Goal: Obtain resource: Obtain resource

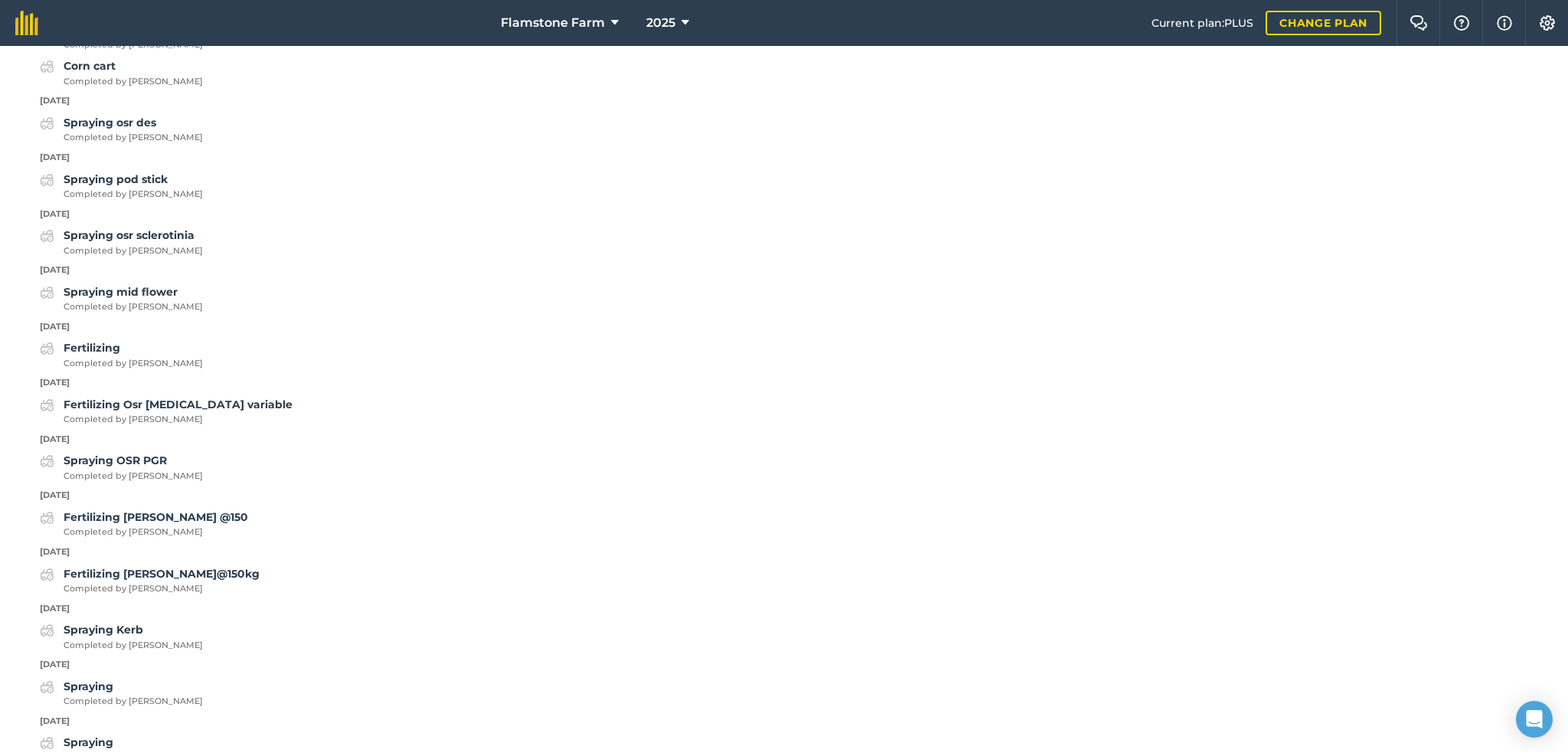
scroll to position [2604, 0]
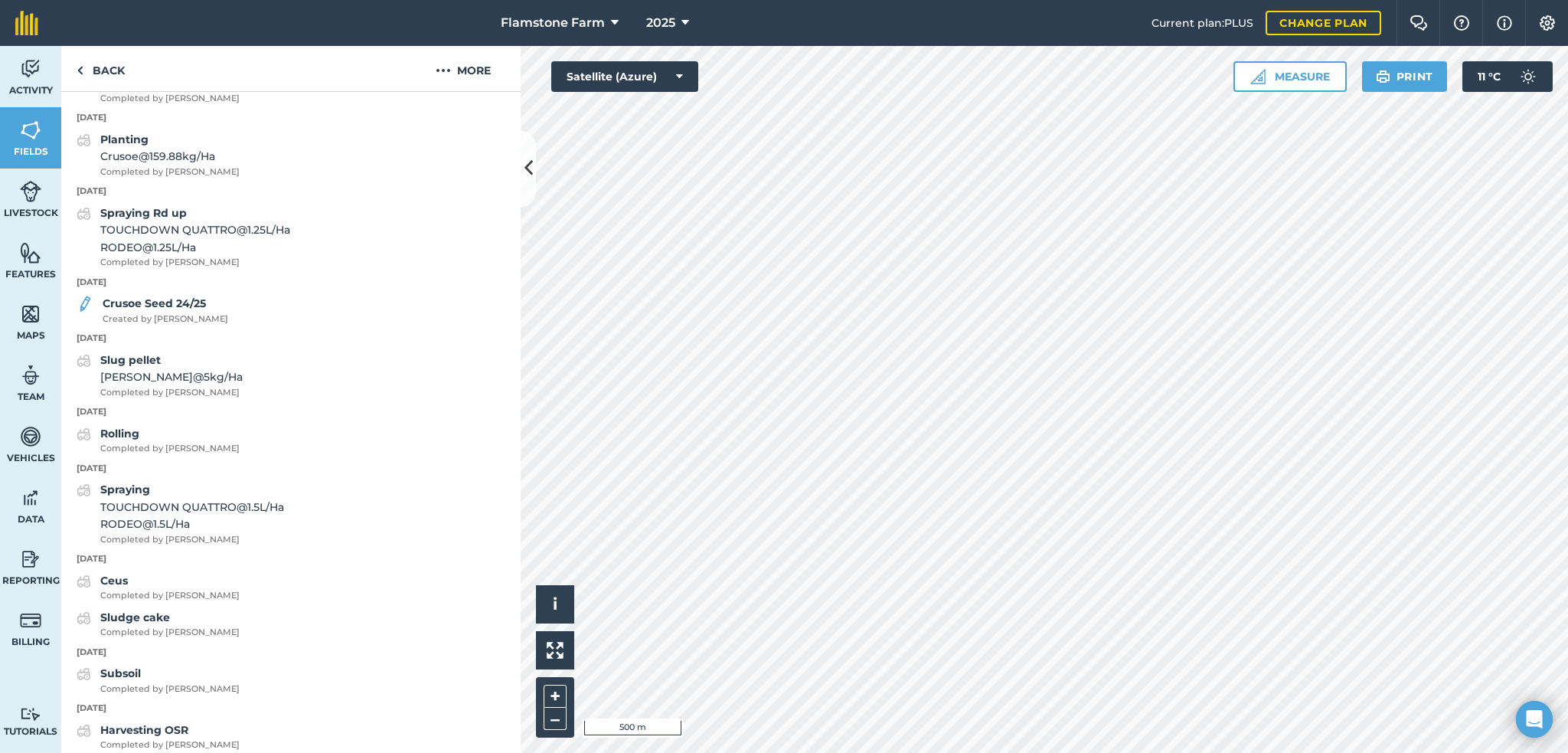
scroll to position [3667, 0]
drag, startPoint x: 78, startPoint y: 232, endPoint x: 190, endPoint y: 508, distance: 297.9
click at [190, 508] on div "[DATE] Spraying vol control [PERSON_NAME] @ 0.15 L / Ha SHOGUN (16527) @ 0.45 L…" at bounding box center [291, 602] width 460 height 7106
copy div "[DATE] Spraying vol control [PERSON_NAME] @ 0.15 L / Ha SHOGUN (16527) @ 0.45 L…"
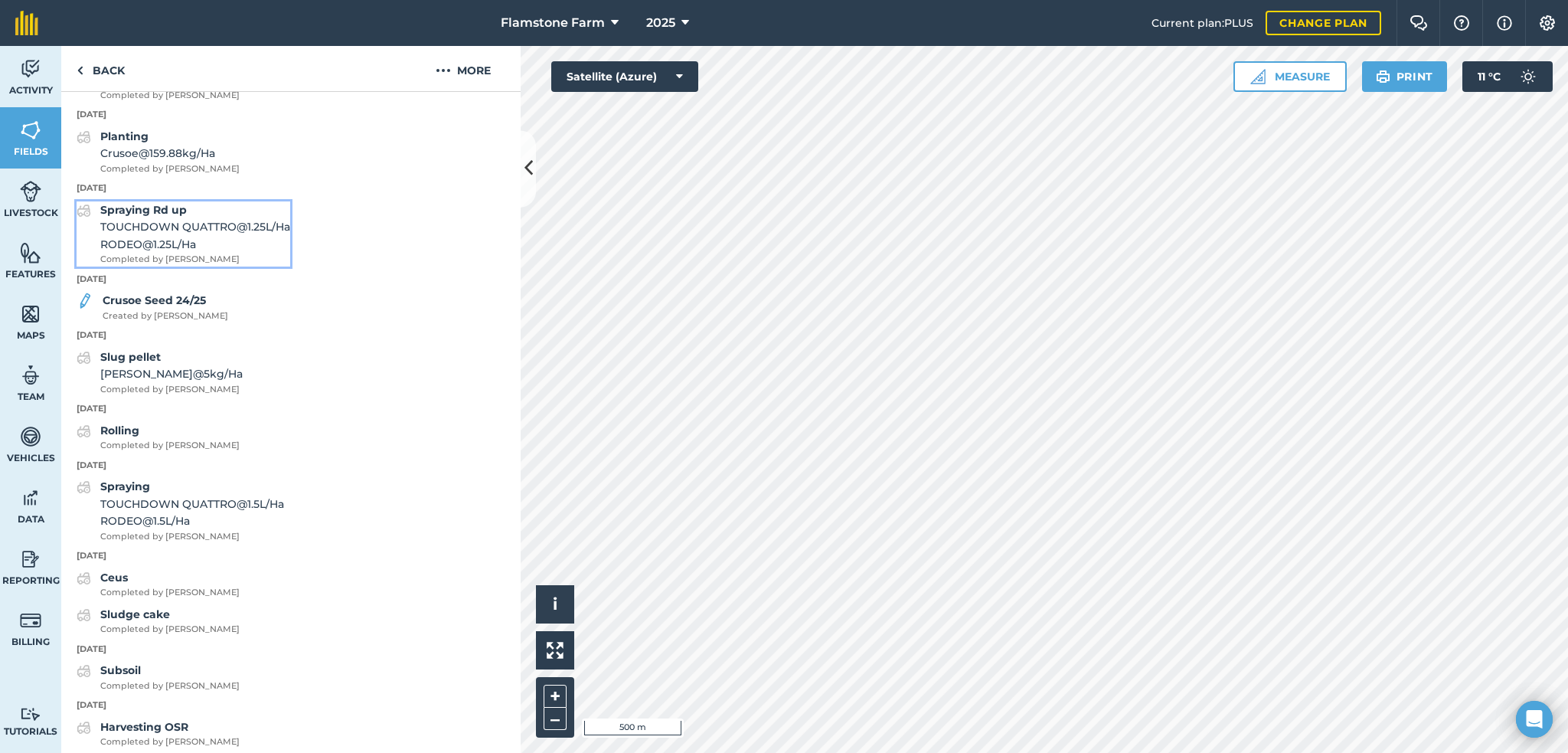
copy div "[DATE] Spraying vol control [PERSON_NAME] @ 0.15 L / Ha SHOGUN (16527) @ 0.45 L…"
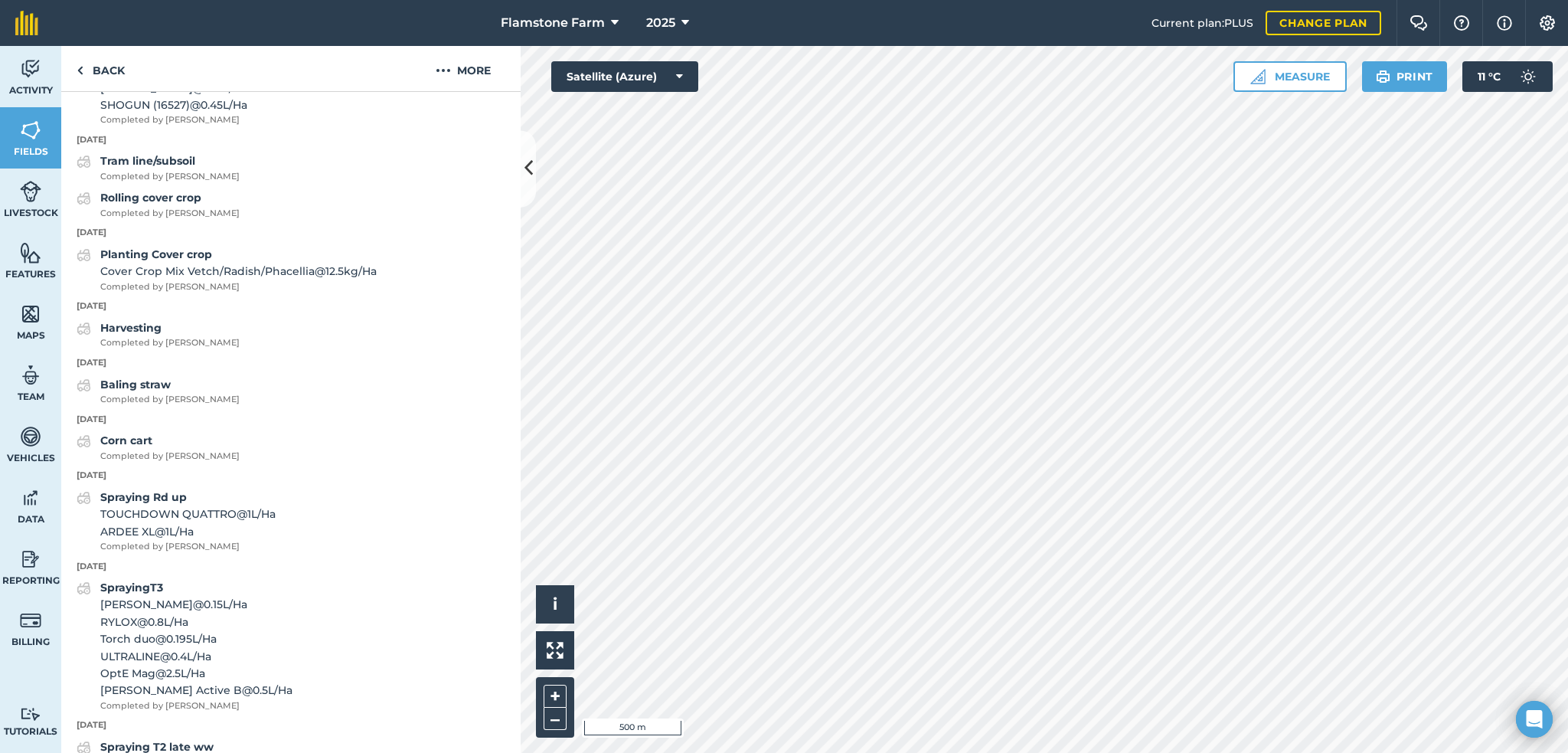
scroll to position [527, 0]
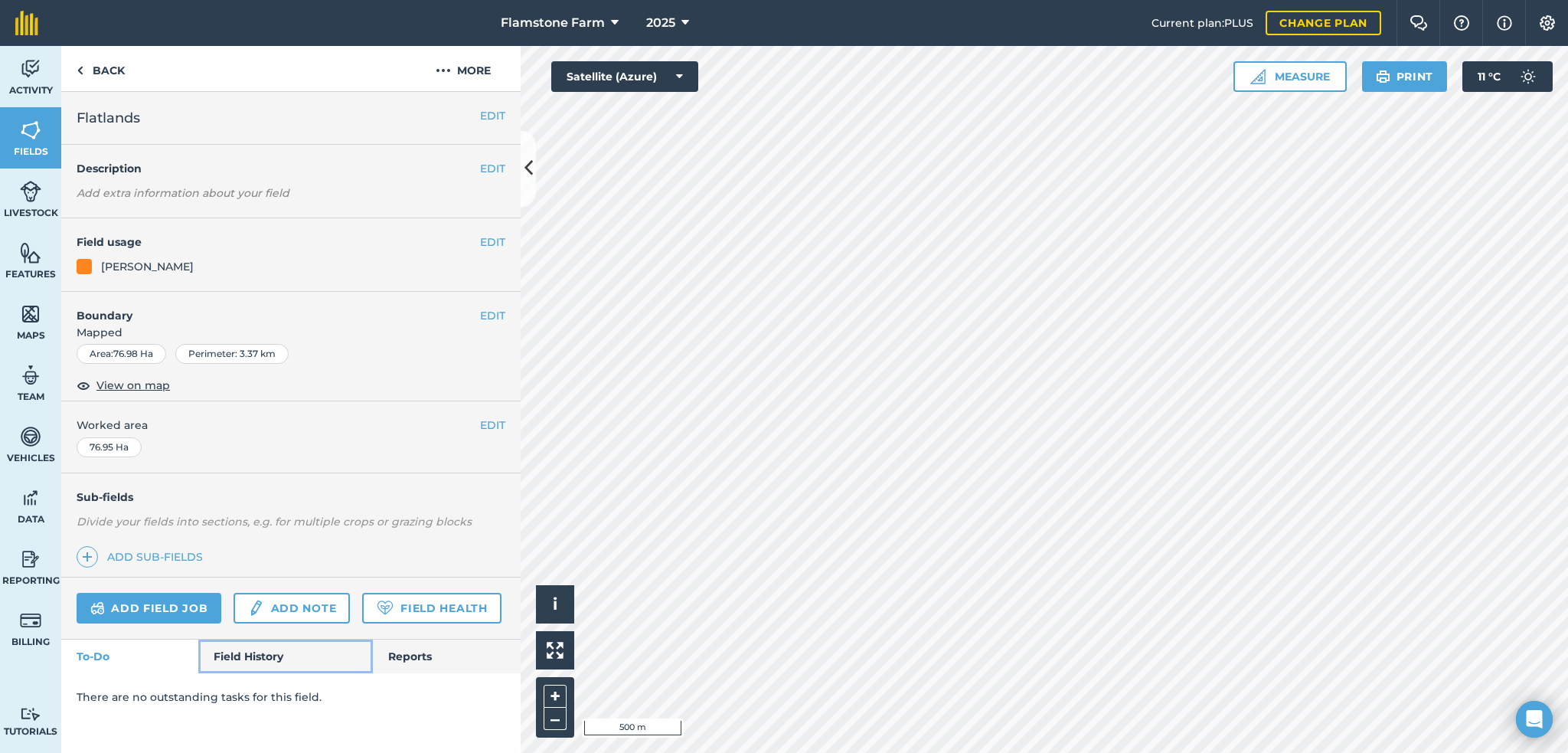
click at [246, 651] on link "Field History" at bounding box center [285, 656] width 174 height 33
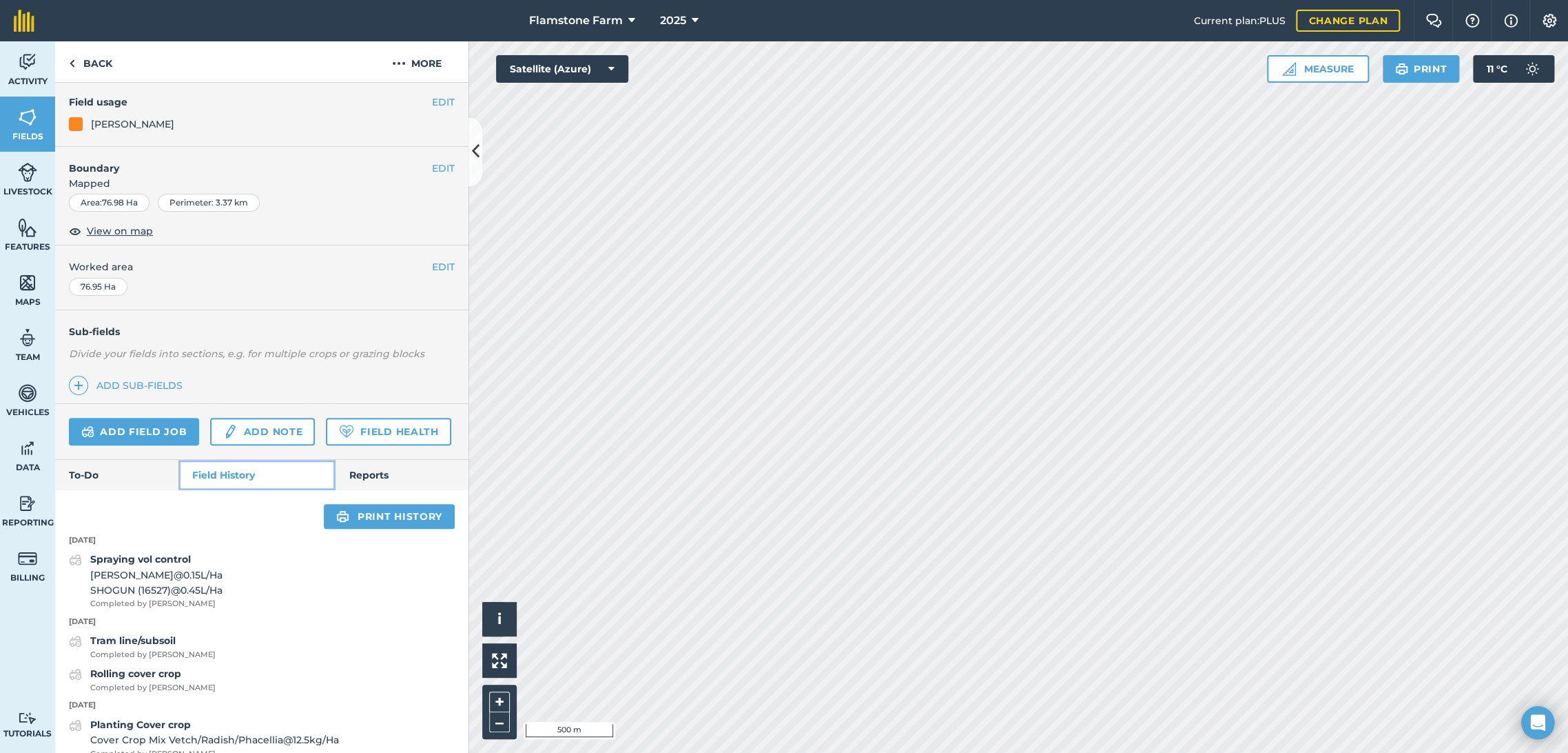
scroll to position [135, 0]
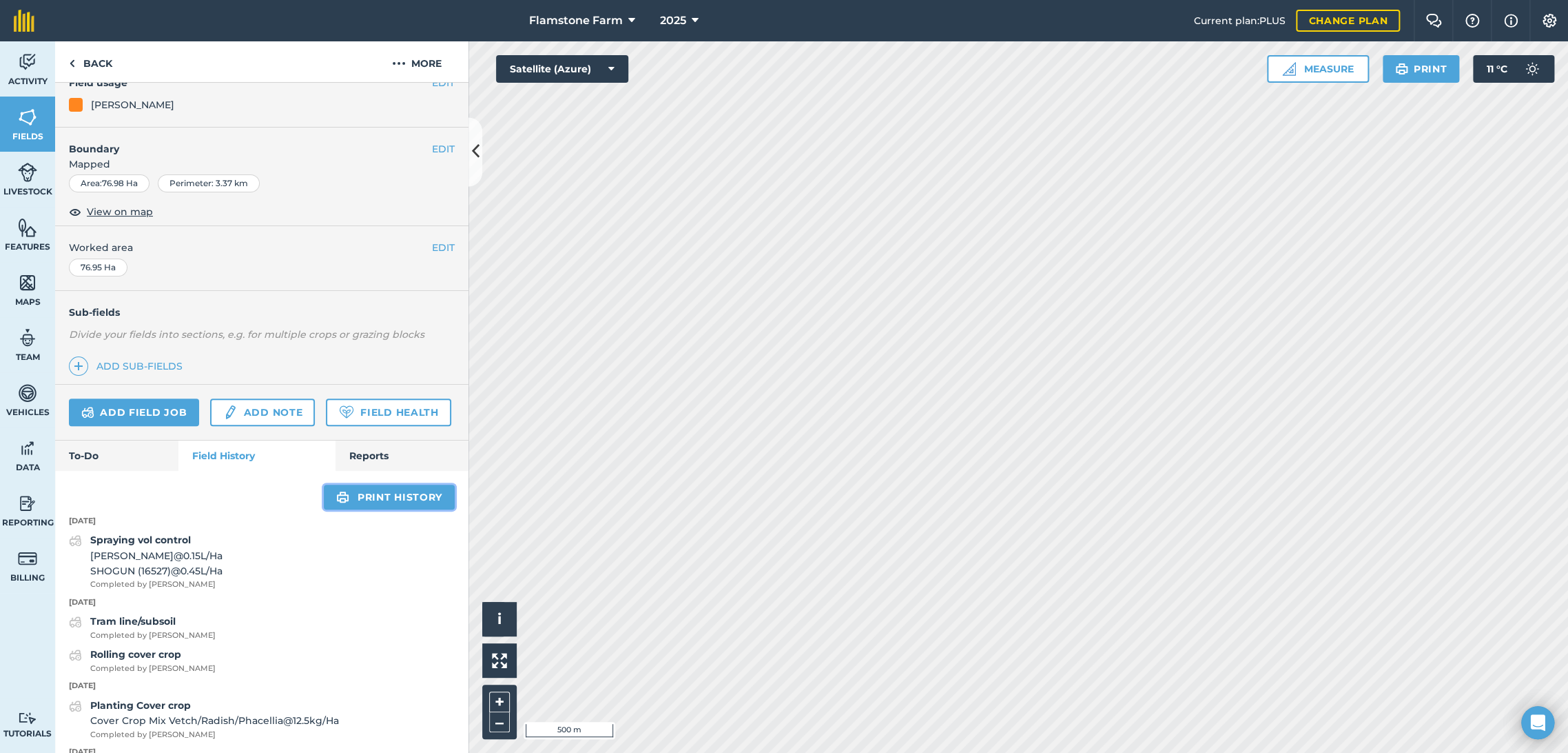
click at [363, 509] on link "Print history" at bounding box center [389, 497] width 131 height 25
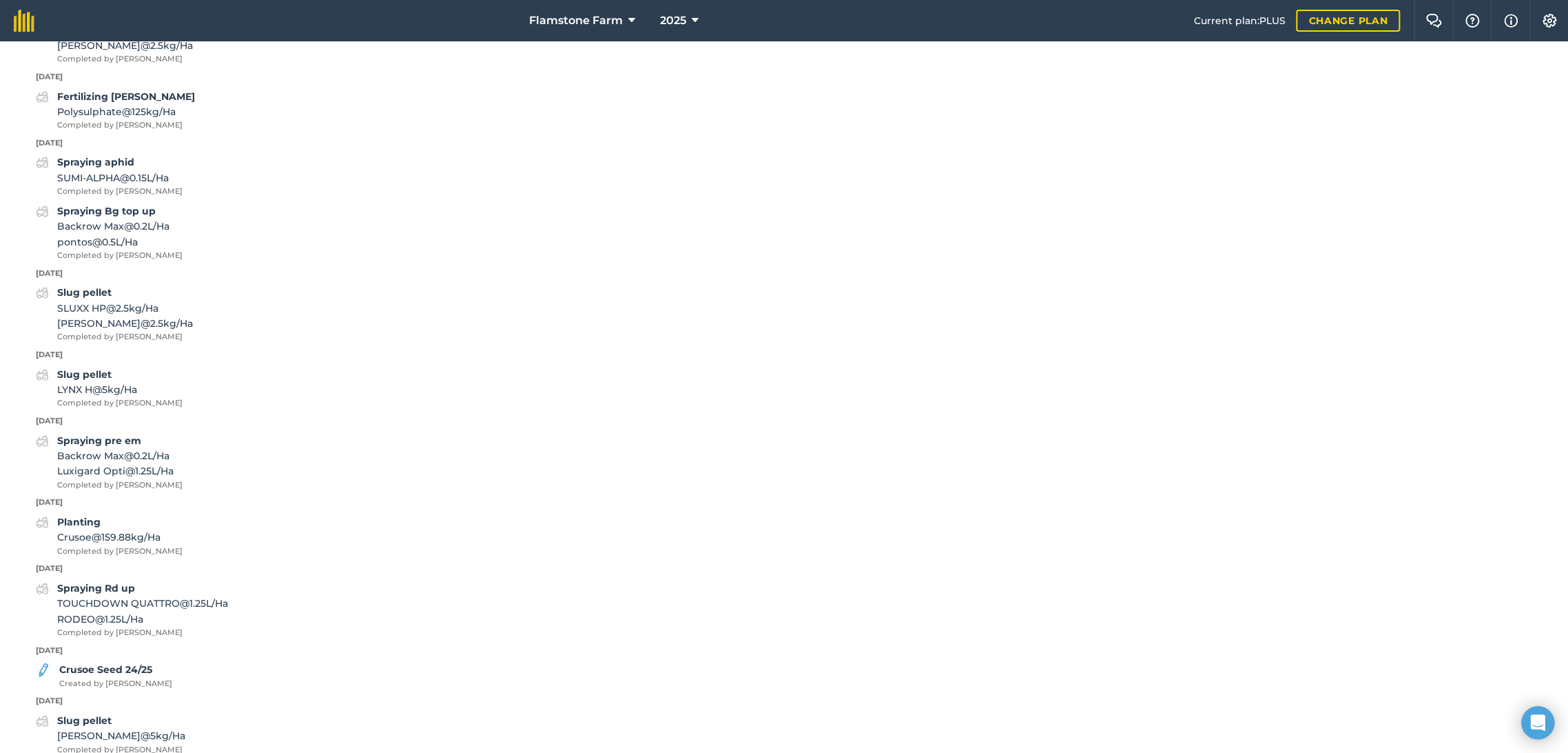
scroll to position [2741, 0]
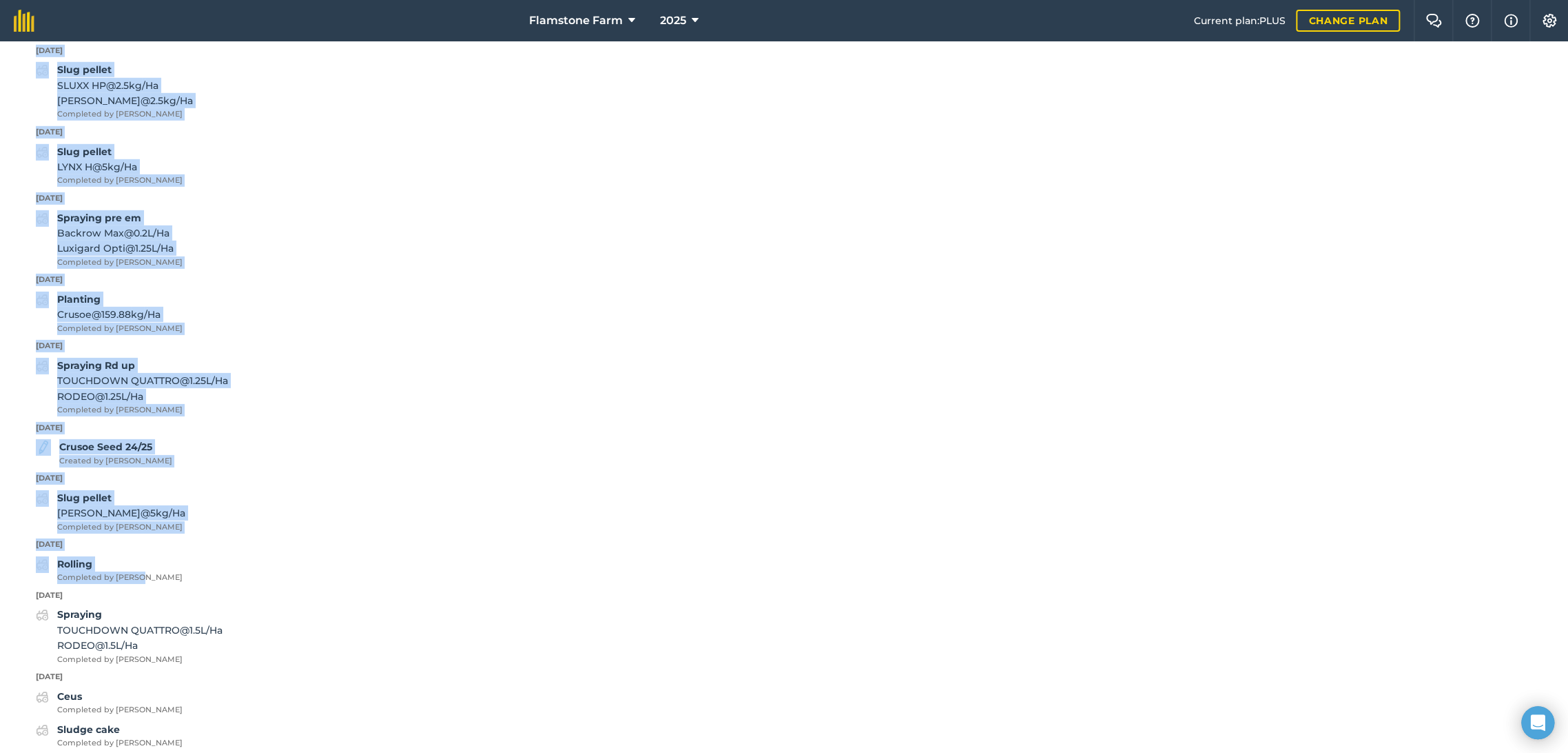
drag, startPoint x: 28, startPoint y: 189, endPoint x: 314, endPoint y: 583, distance: 486.9
click at [314, 583] on div "Back Print Flatlands Field usage [PERSON_NAME][GEOGRAPHIC_DATA] Area : 76.98 Ha…" at bounding box center [784, 396] width 1568 height 711
copy div "[DATE] Spraying vol control [PERSON_NAME] @ 0.15 L / Ha SHOGUN (16527) @ 0.45 L…"
